Goal: Find specific page/section: Find specific page/section

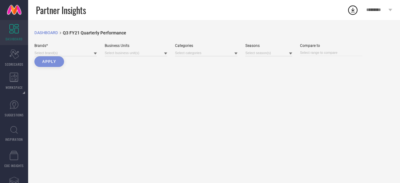
click at [97, 54] on div "Brands* Business Units Categories Seasons Compare to Apply" at bounding box center [213, 54] width 359 height 23
click at [95, 54] on icon at bounding box center [95, 54] width 3 height 2
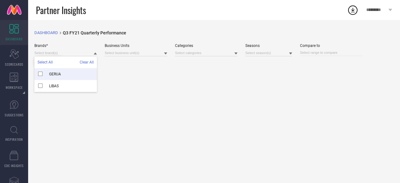
click at [48, 33] on link "DASHBOARD" at bounding box center [46, 32] width 24 height 5
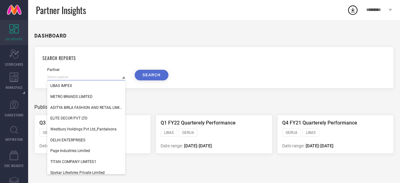
click at [122, 79] on input at bounding box center [86, 77] width 78 height 7
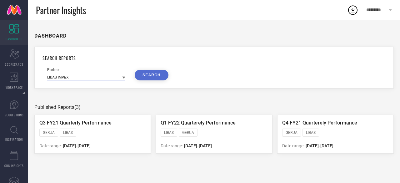
click at [122, 79] on input at bounding box center [86, 77] width 78 height 7
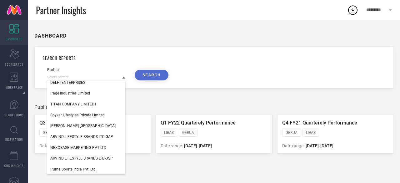
scroll to position [62, 0]
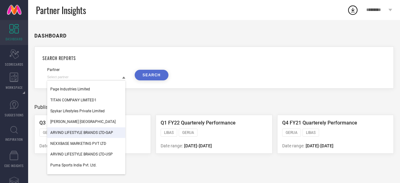
click at [100, 130] on div "ARVIND LIFESTYLE BRANDS LTD-GAP" at bounding box center [86, 132] width 78 height 11
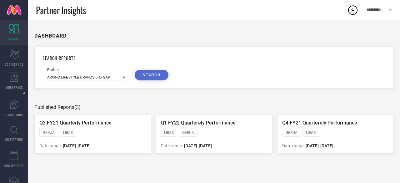
click at [143, 79] on button "SEARCH" at bounding box center [152, 75] width 34 height 11
click at [17, 27] on icon at bounding box center [13, 28] width 9 height 9
